Goal: Information Seeking & Learning: Learn about a topic

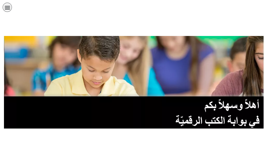
click at [0, 0] on link "الصف الحادي عشر" at bounding box center [0, 0] width 0 height 0
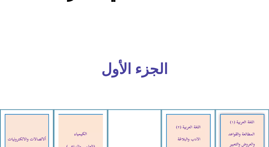
scroll to position [148, 0]
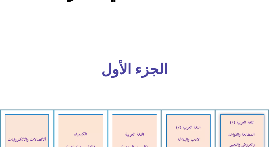
click at [251, 114] on img at bounding box center [242, 140] width 44 height 52
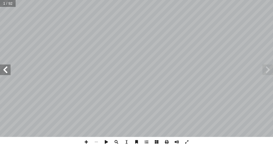
click at [7, 71] on span at bounding box center [5, 70] width 11 height 11
click at [8, 70] on span at bounding box center [5, 70] width 11 height 11
click at [265, 72] on span at bounding box center [268, 70] width 11 height 11
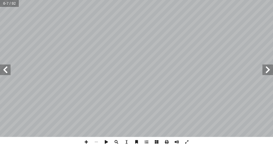
click at [9, 72] on span at bounding box center [5, 70] width 11 height 11
click at [6, 71] on span at bounding box center [5, 70] width 11 height 11
click at [10, 70] on span at bounding box center [5, 70] width 11 height 11
click at [268, 72] on span at bounding box center [268, 70] width 11 height 11
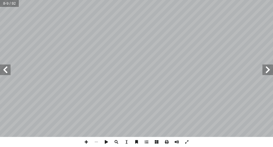
click at [268, 67] on span at bounding box center [268, 70] width 11 height 11
click at [266, 73] on span at bounding box center [268, 70] width 11 height 11
click at [144, 140] on span at bounding box center [147, 142] width 10 height 10
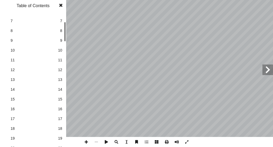
click at [60, 3] on span at bounding box center [61, 5] width 10 height 11
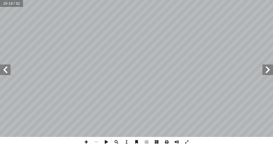
click at [9, 70] on span at bounding box center [5, 70] width 11 height 11
click at [2, 69] on span at bounding box center [5, 70] width 11 height 11
click at [266, 71] on span at bounding box center [268, 70] width 11 height 11
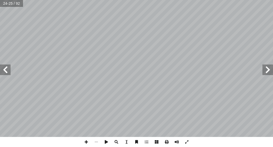
click at [9, 71] on span at bounding box center [5, 70] width 11 height 11
click at [265, 72] on span at bounding box center [268, 70] width 11 height 11
click at [270, 74] on span at bounding box center [268, 70] width 11 height 11
click at [266, 69] on span at bounding box center [268, 70] width 11 height 11
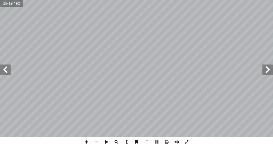
click at [5, 69] on span at bounding box center [5, 70] width 11 height 11
